Goal: Task Accomplishment & Management: Complete application form

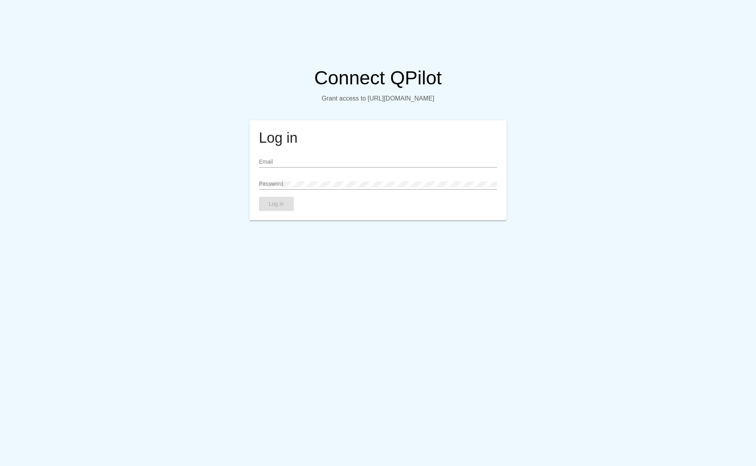
click at [292, 164] on mat-card "Log in Email Password Log in" at bounding box center [377, 170] width 257 height 100
click at [286, 165] on input "Email" at bounding box center [378, 162] width 238 height 6
type input "[EMAIL_ADDRESS][DOMAIN_NAME]"
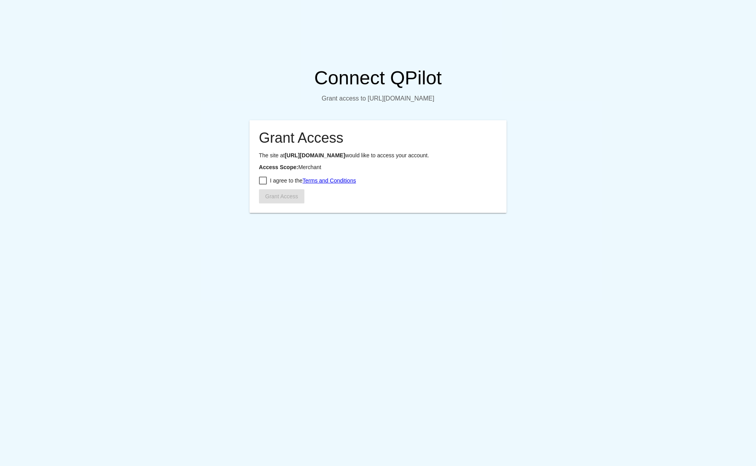
click at [264, 185] on div at bounding box center [263, 181] width 8 height 8
click at [263, 185] on input "I agree to the Terms and Conditions" at bounding box center [262, 185] width 0 height 0
checkbox input "true"
click at [277, 200] on span "Grant Access" at bounding box center [281, 196] width 33 height 6
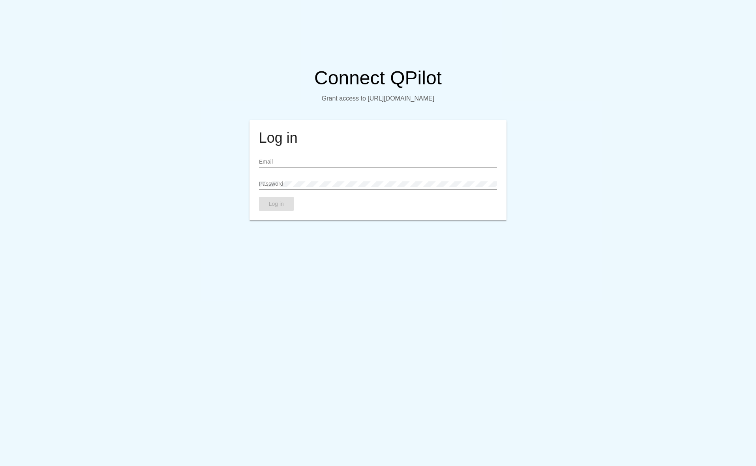
drag, startPoint x: 277, startPoint y: 184, endPoint x: 276, endPoint y: 175, distance: 9.5
click at [277, 175] on div "Email" at bounding box center [378, 163] width 238 height 22
click at [276, 165] on input "Email" at bounding box center [378, 162] width 238 height 6
type input "[EMAIL_ADDRESS][DOMAIN_NAME]"
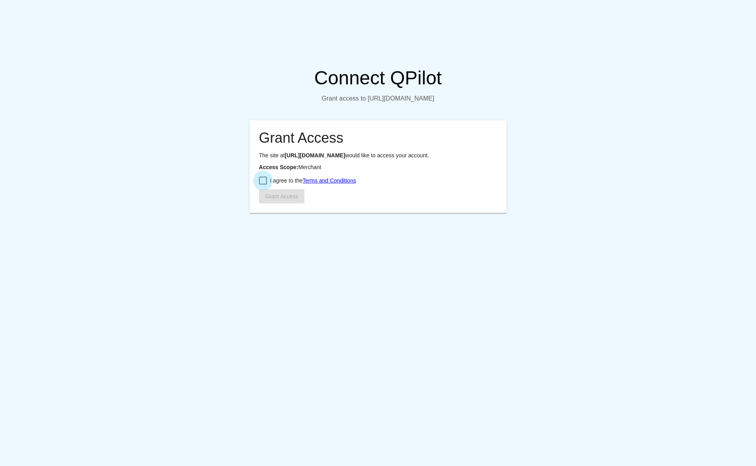
click at [264, 185] on div at bounding box center [263, 181] width 8 height 8
click at [263, 185] on input "I agree to the Terms and Conditions" at bounding box center [262, 185] width 0 height 0
checkbox input "true"
click at [273, 200] on span "Grant Access" at bounding box center [281, 196] width 33 height 6
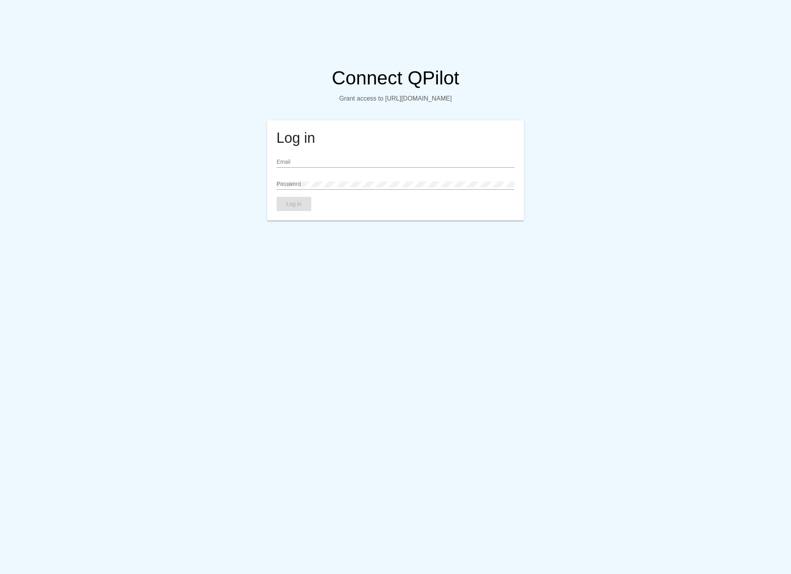
click at [290, 168] on div "Email" at bounding box center [396, 159] width 238 height 15
click at [289, 165] on input "Email" at bounding box center [396, 162] width 238 height 6
type input "[EMAIL_ADDRESS][DOMAIN_NAME]"
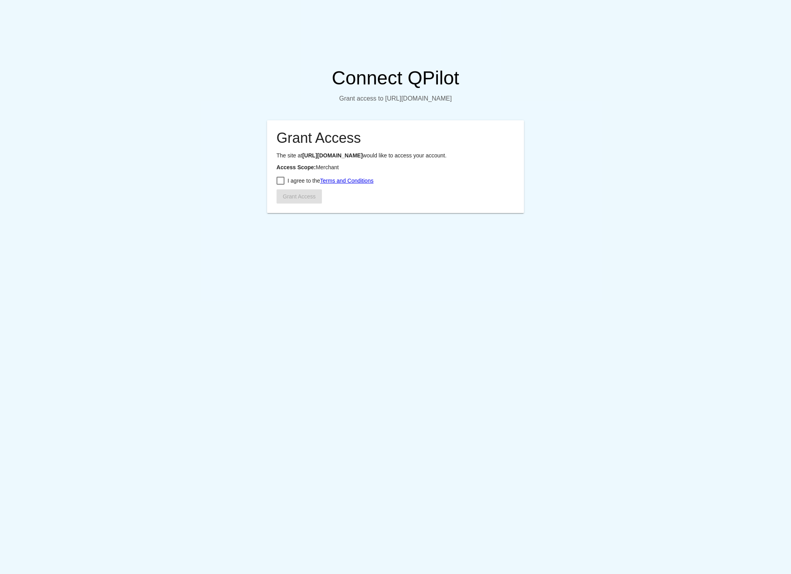
drag, startPoint x: 279, startPoint y: 203, endPoint x: 289, endPoint y: 215, distance: 16.0
click at [279, 185] on div at bounding box center [281, 181] width 8 height 8
click at [280, 185] on input "I agree to the Terms and Conditions" at bounding box center [280, 185] width 0 height 0
checkbox input "true"
click at [292, 200] on span "Grant Access" at bounding box center [299, 196] width 33 height 6
